Goal: Task Accomplishment & Management: Use online tool/utility

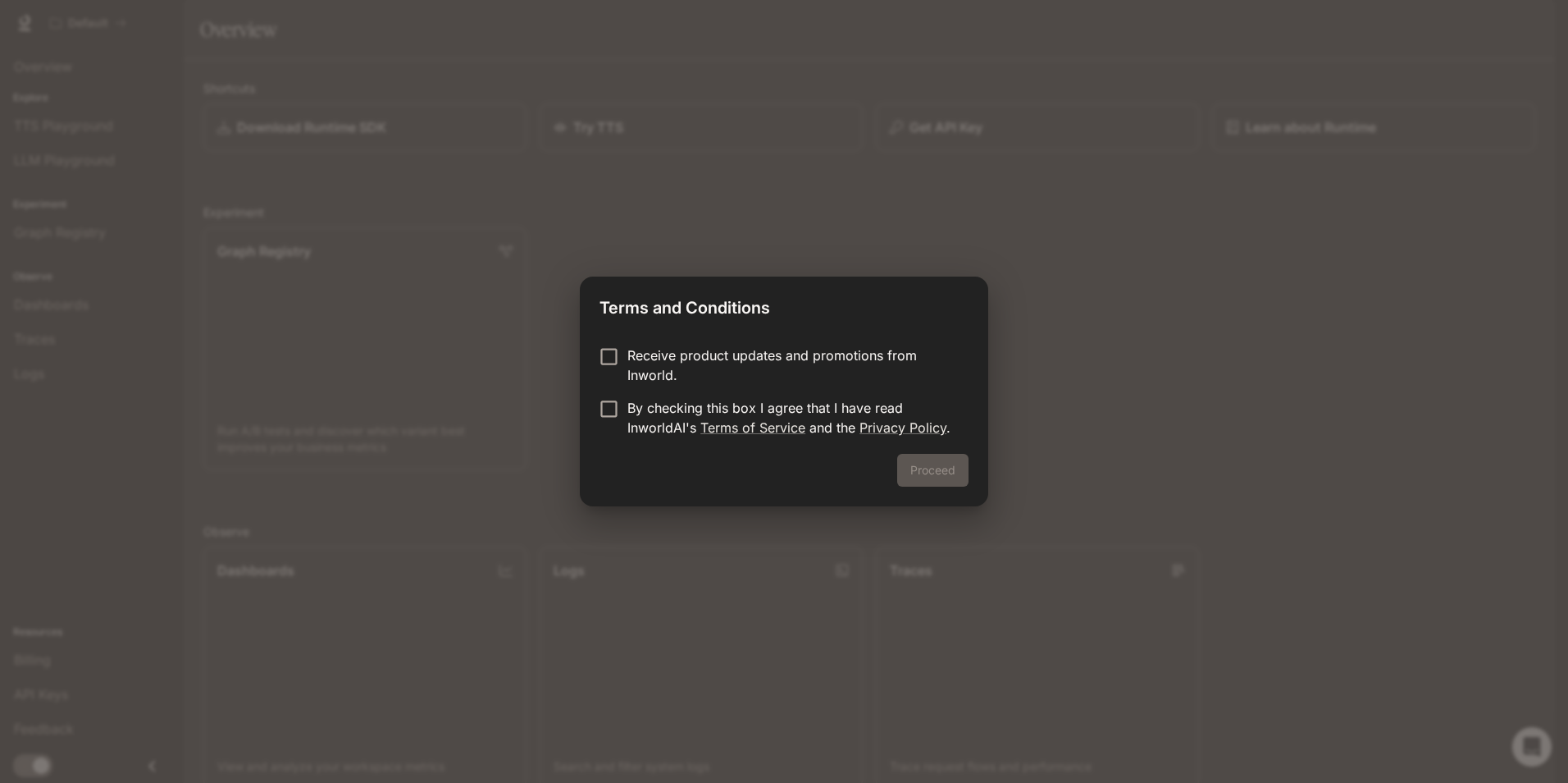
click at [642, 358] on p "Receive product updates and promotions from Inworld." at bounding box center [791, 365] width 328 height 39
click at [652, 419] on p "By checking this box I agree that I have read InworldAI's Terms of Service and …" at bounding box center [791, 417] width 328 height 39
click at [924, 471] on button "Proceed" at bounding box center [933, 471] width 71 height 33
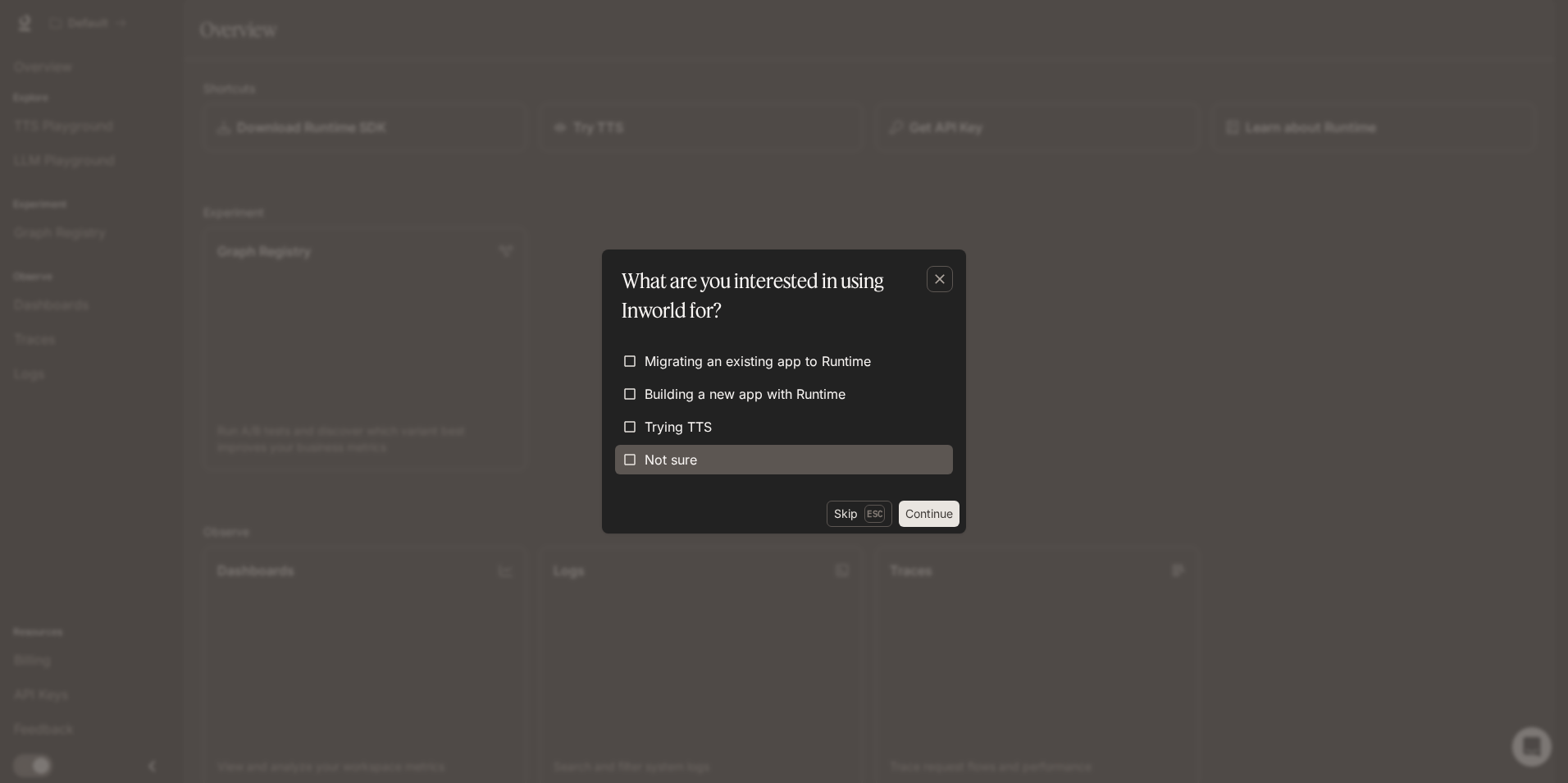
click at [733, 464] on label "Not sure" at bounding box center [784, 459] width 338 height 30
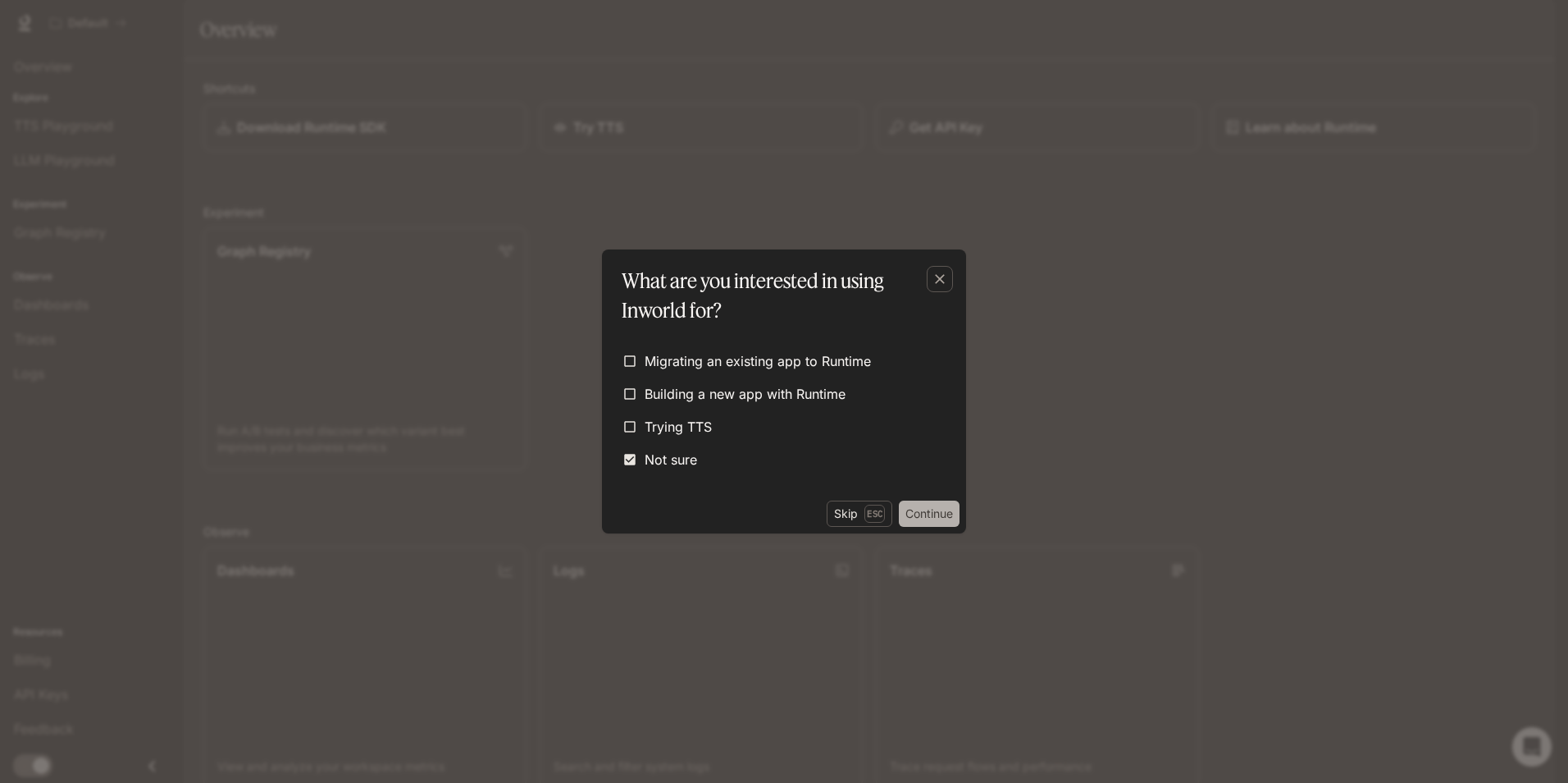
click at [930, 512] on button "Continue" at bounding box center [930, 513] width 61 height 26
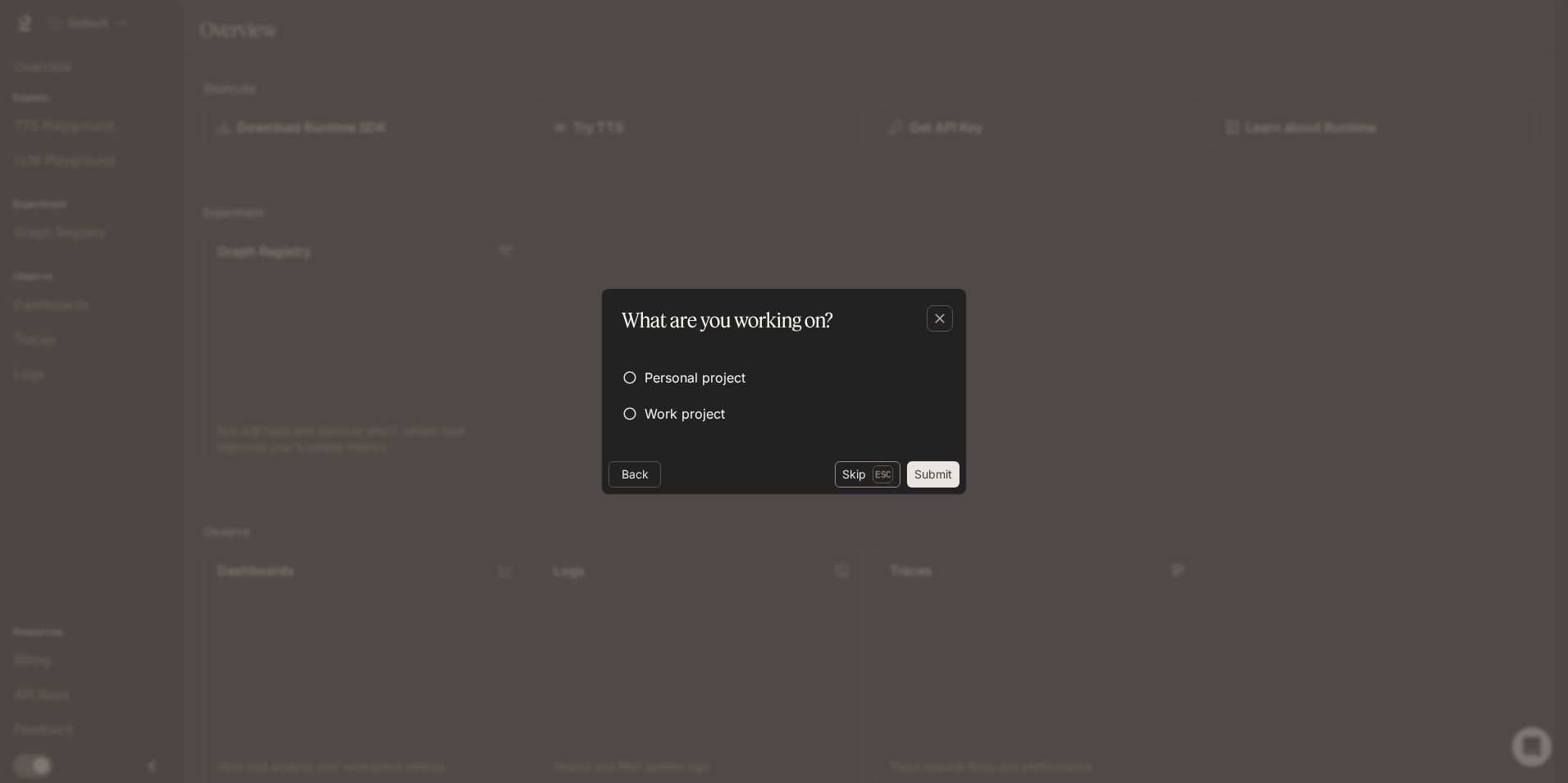
click at [856, 482] on button "Skip Esc" at bounding box center [867, 474] width 65 height 26
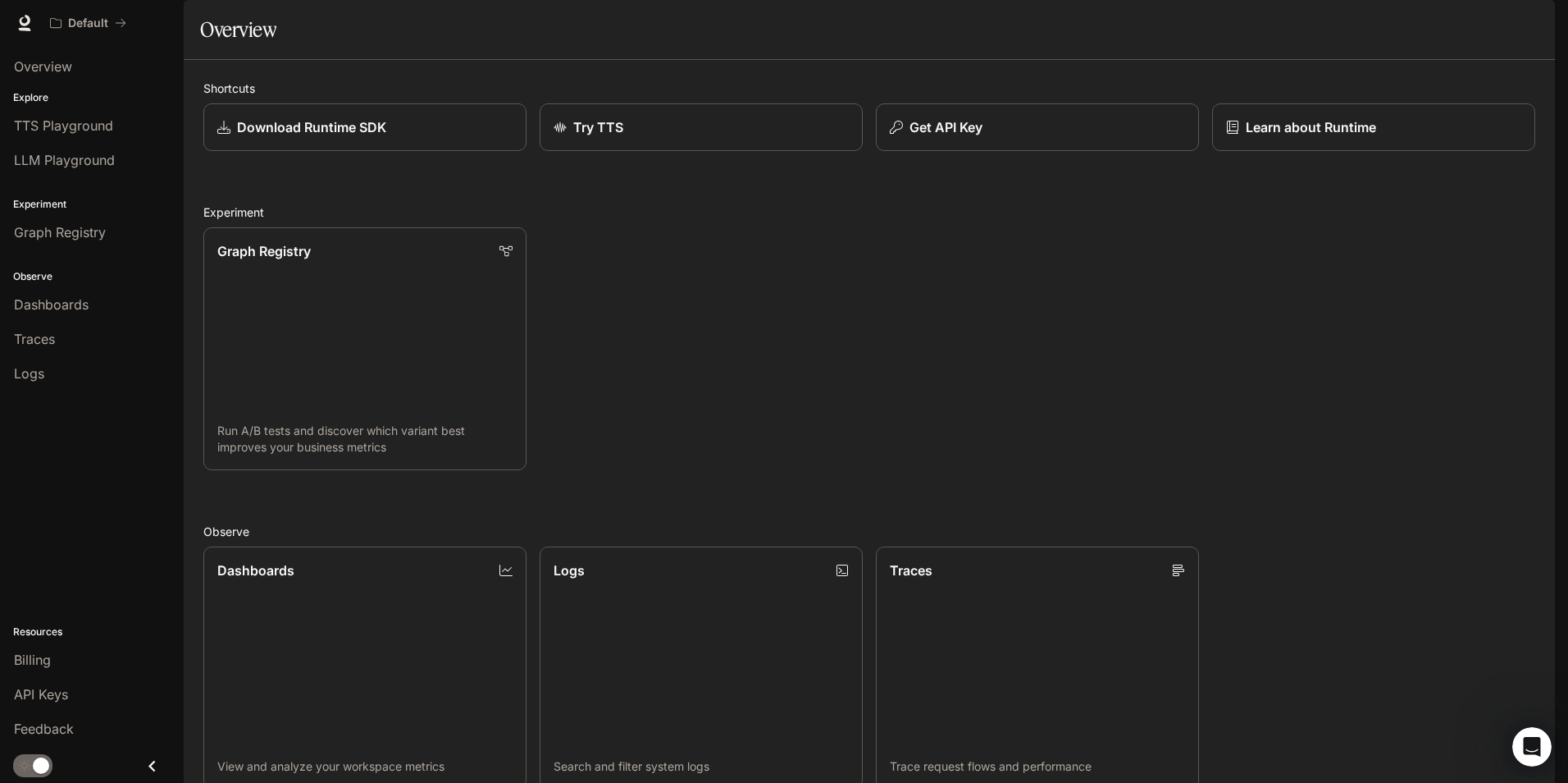
click at [621, 391] on div "Graph Registry Run A/B tests and discover which variant best improves your busi…" at bounding box center [863, 342] width 1345 height 256
click at [943, 137] on p "Get API Key" at bounding box center [944, 127] width 74 height 20
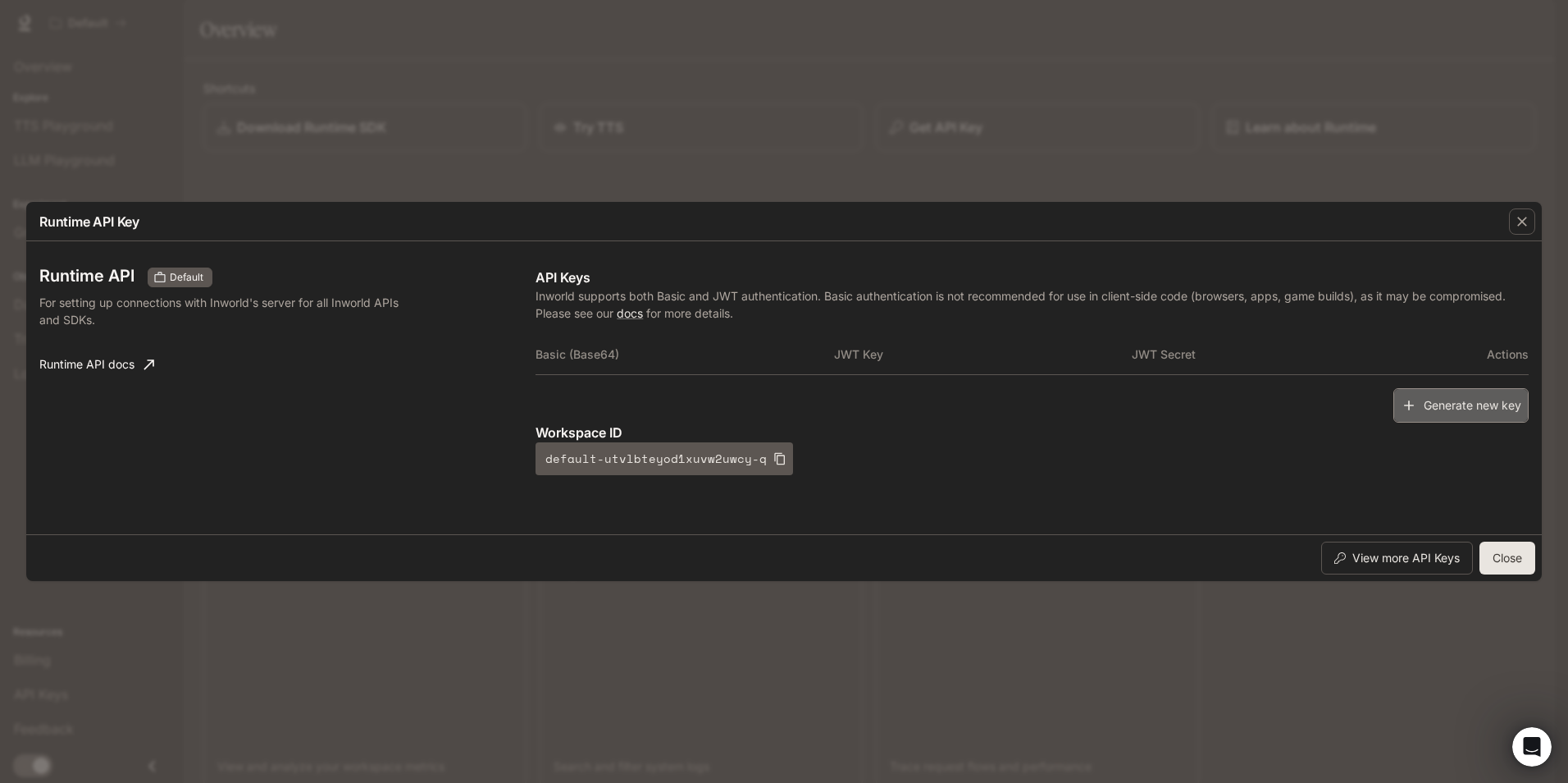
click at [1429, 400] on button "Generate new key" at bounding box center [1461, 405] width 136 height 36
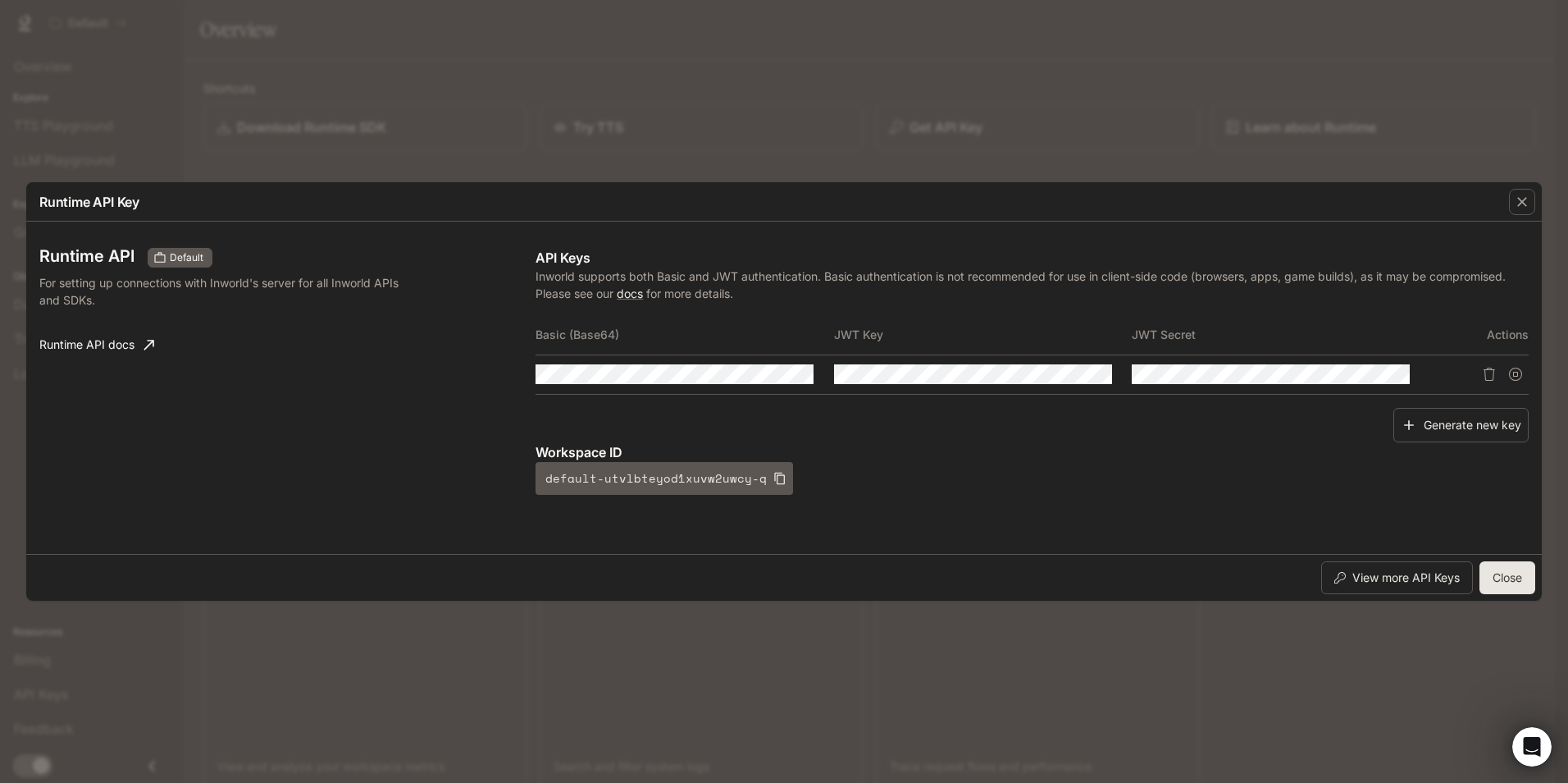
click at [903, 76] on div "Runtime API Key Runtime API Default For setting up connections with Inworld's s…" at bounding box center [784, 392] width 1568 height 783
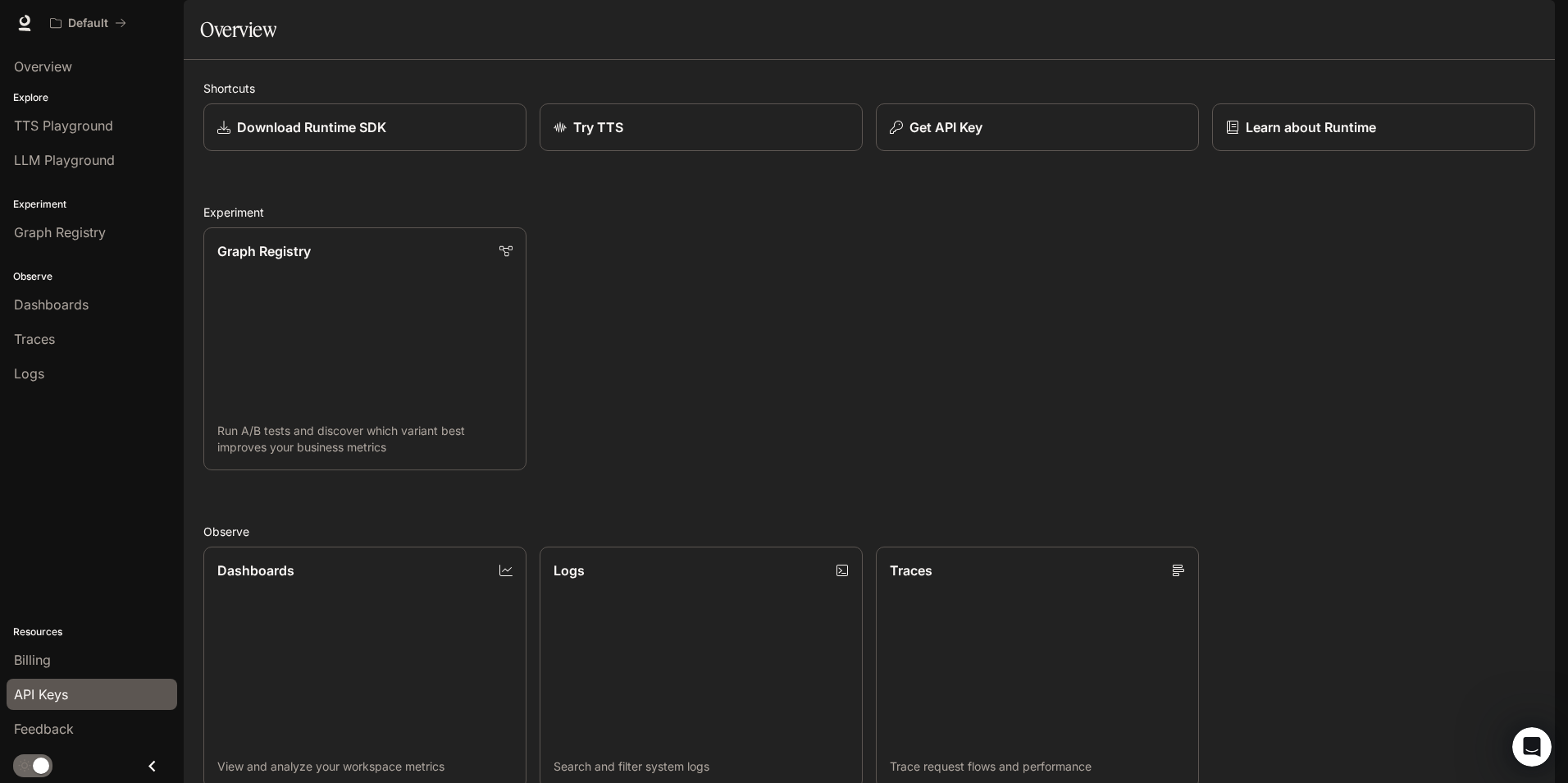
click at [67, 686] on span "API Keys" at bounding box center [41, 694] width 54 height 20
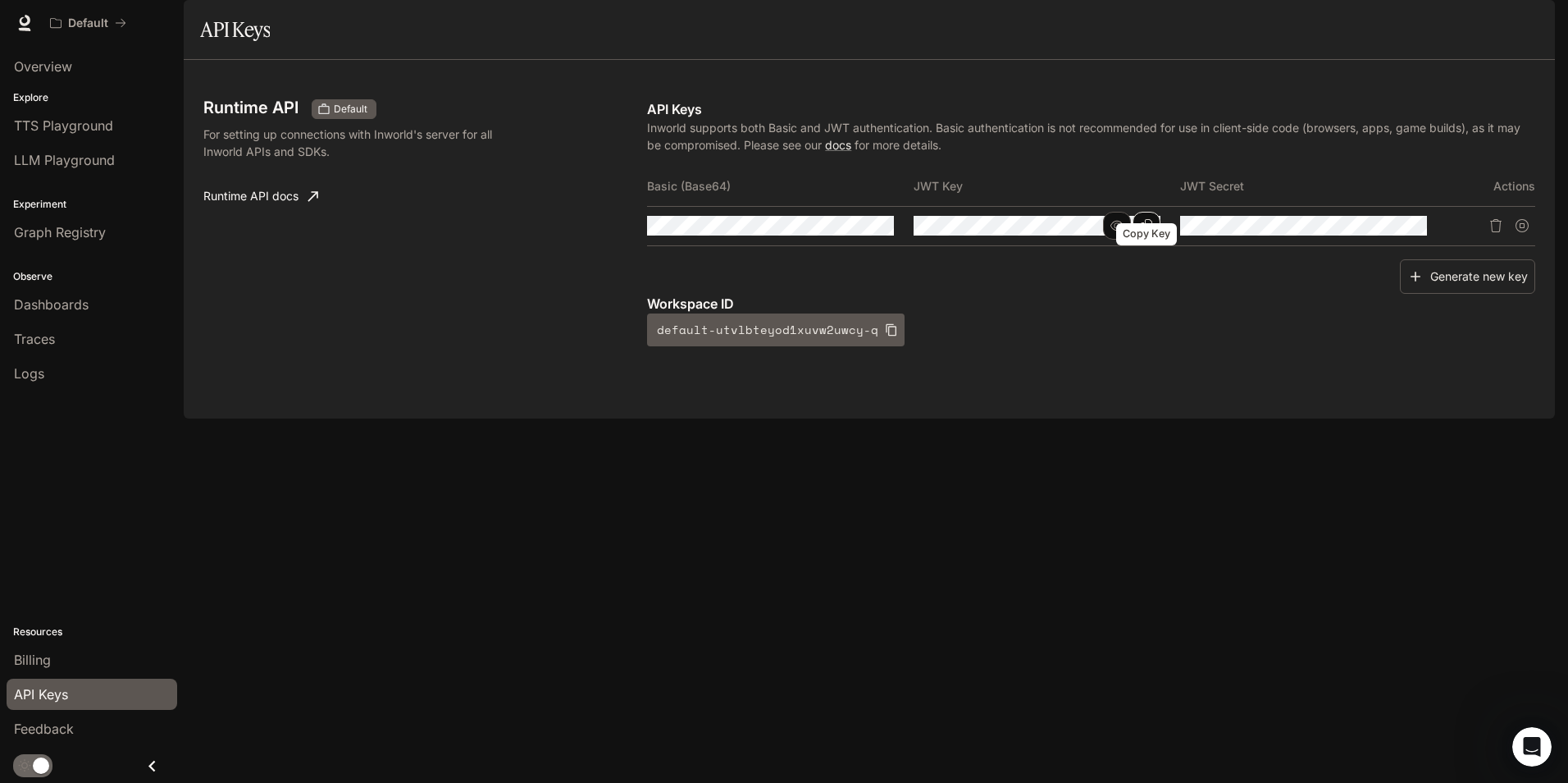
click at [1154, 239] on button "Copy Key" at bounding box center [1146, 225] width 28 height 28
click at [1419, 232] on icon "Copy Secret" at bounding box center [1412, 225] width 13 height 13
click at [1132, 346] on div "Workspace ID default-utvlbteyod1xuvw2uwcy-q" at bounding box center [1091, 320] width 888 height 52
